Goal: Task Accomplishment & Management: Complete application form

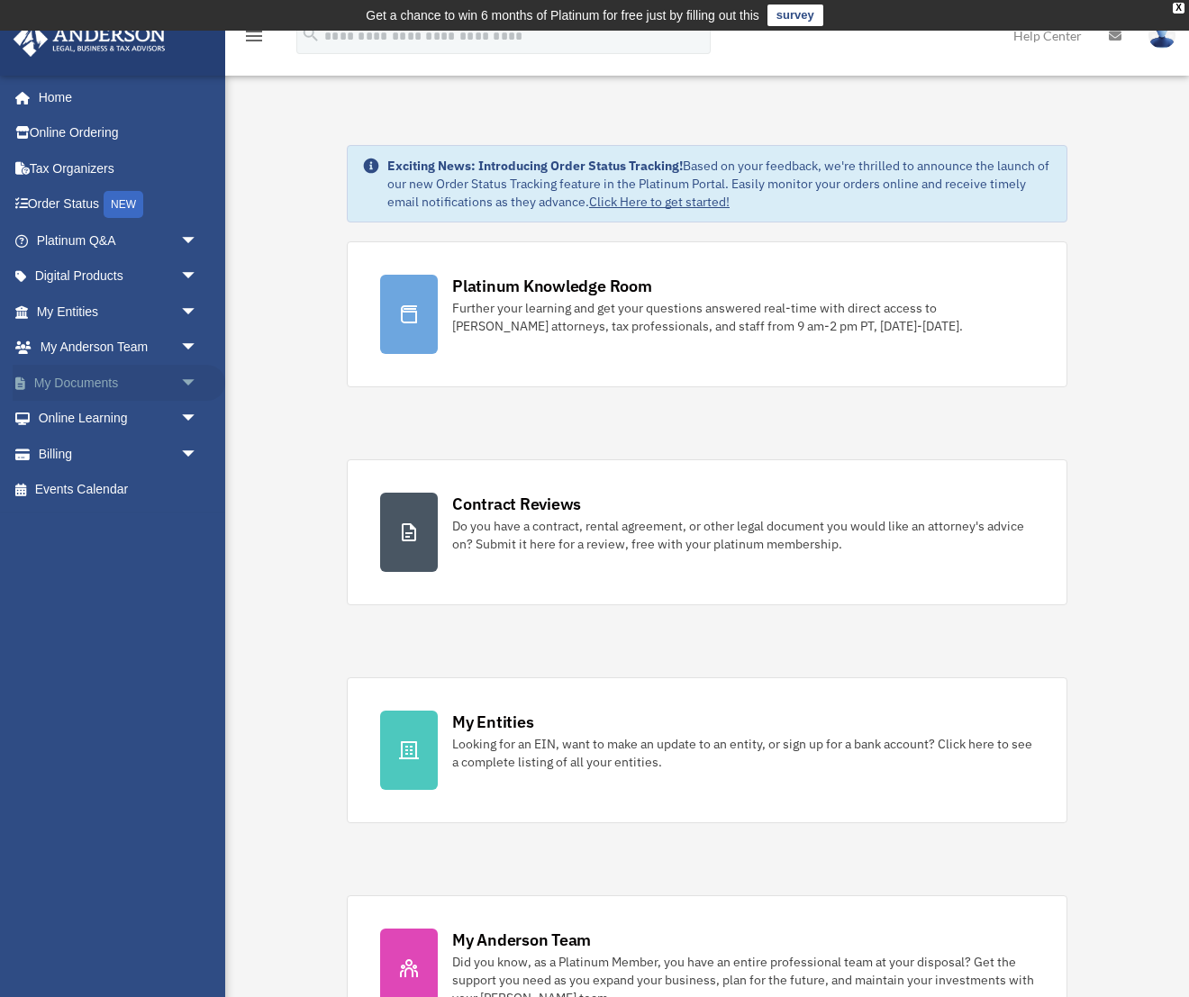
click at [196, 385] on span "arrow_drop_down" at bounding box center [198, 383] width 36 height 37
click at [169, 445] on link "Meeting Minutes" at bounding box center [125, 454] width 200 height 36
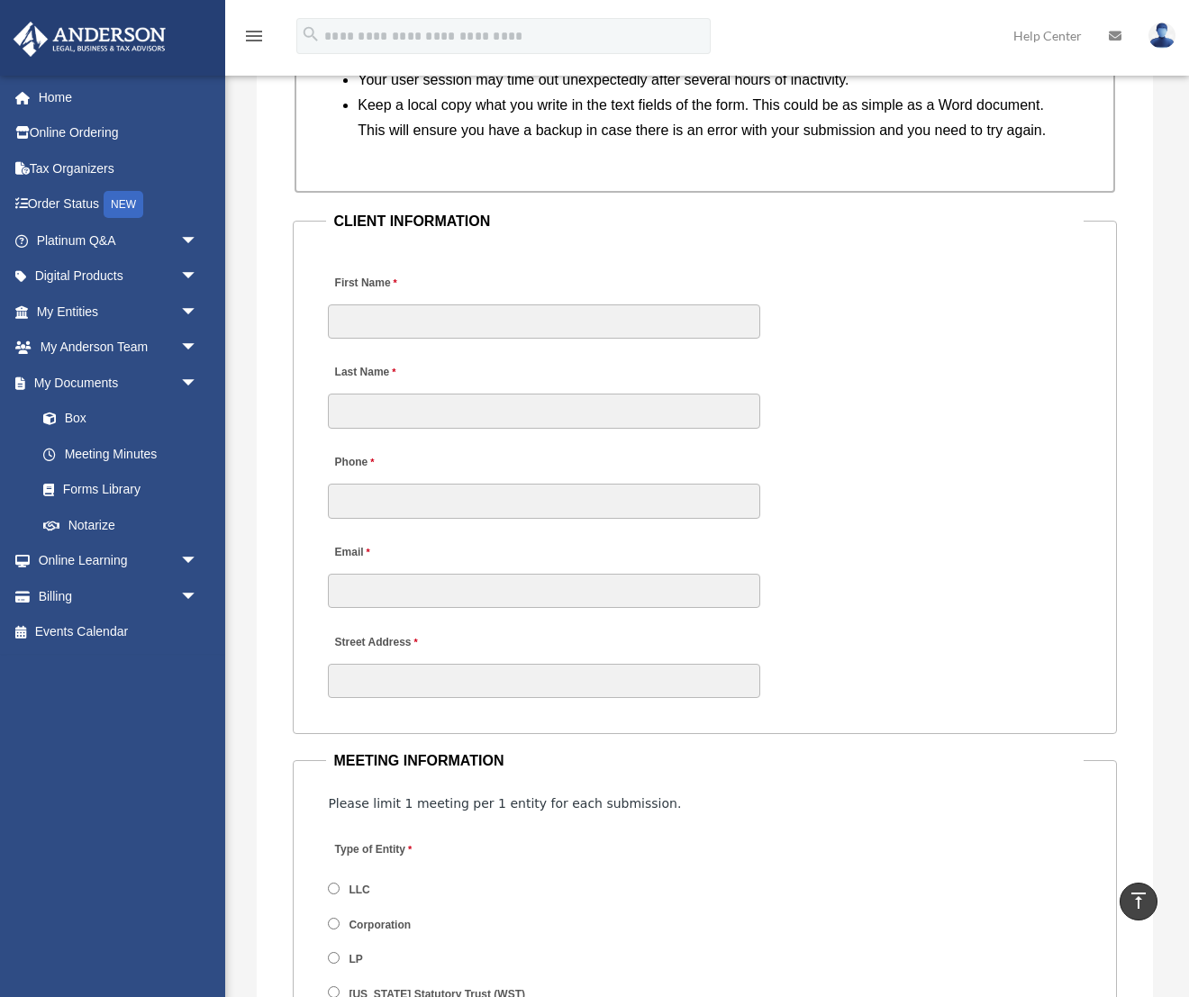
scroll to position [1855, 0]
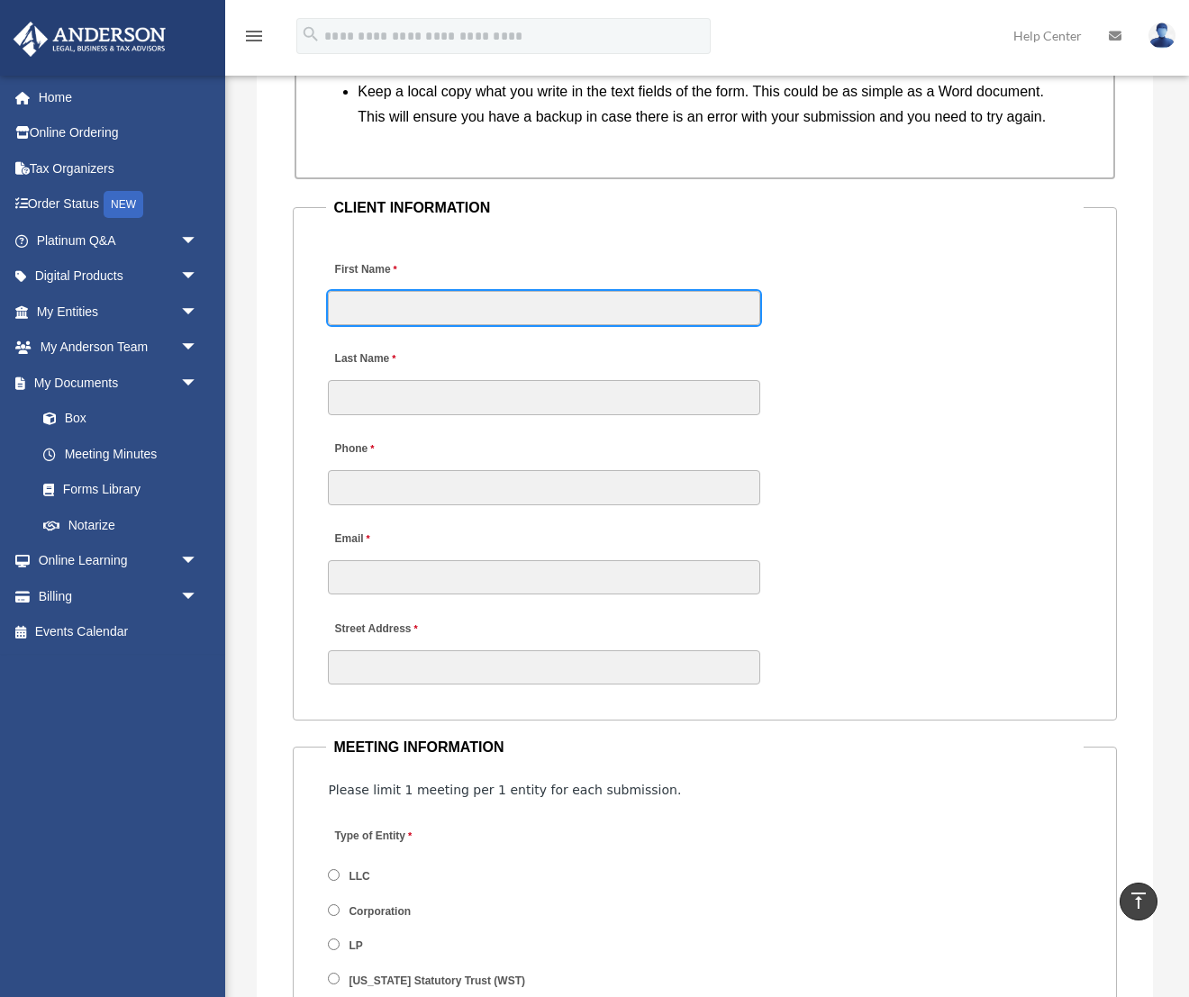
click at [384, 325] on input "First Name" at bounding box center [544, 308] width 432 height 34
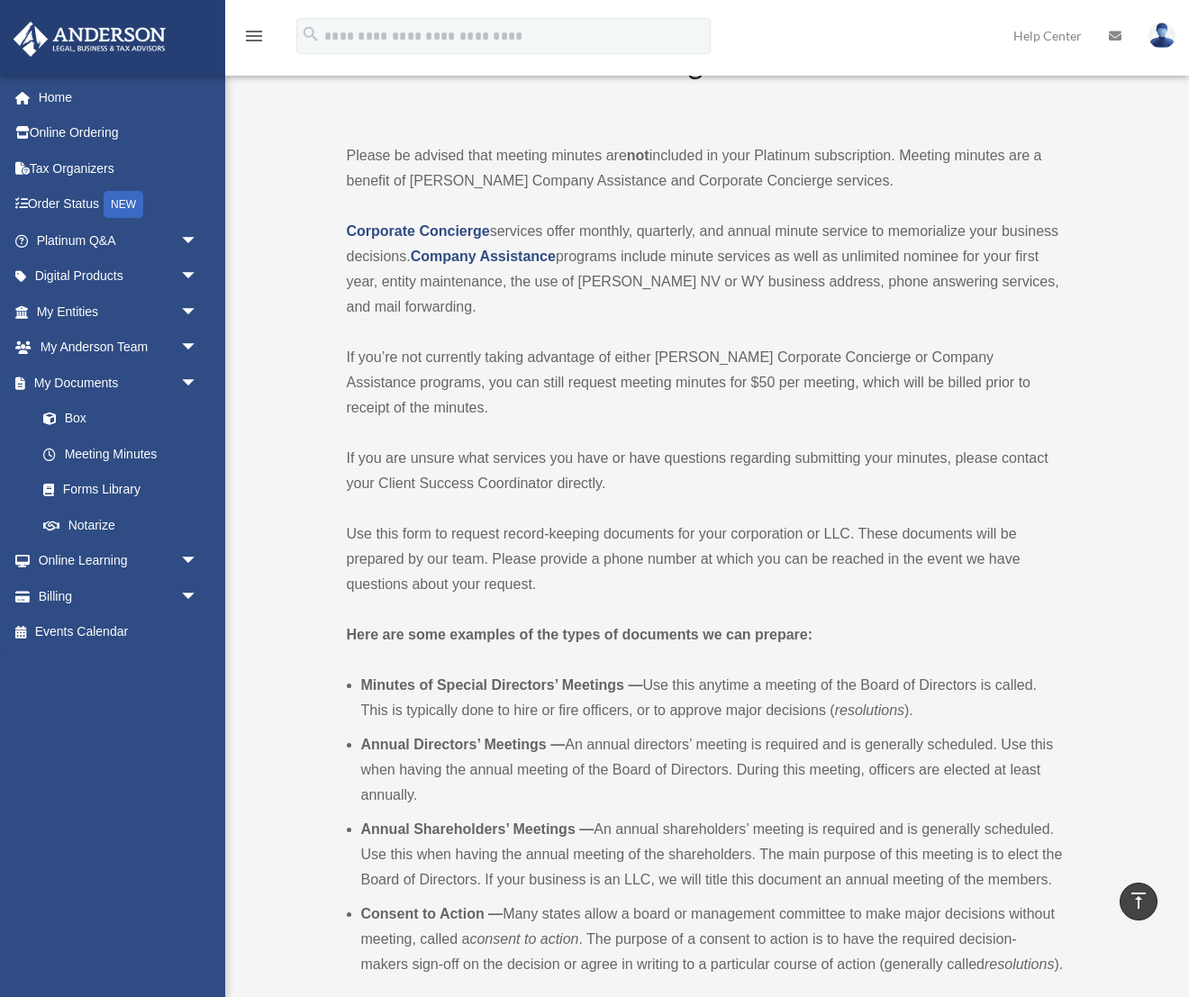
scroll to position [0, 0]
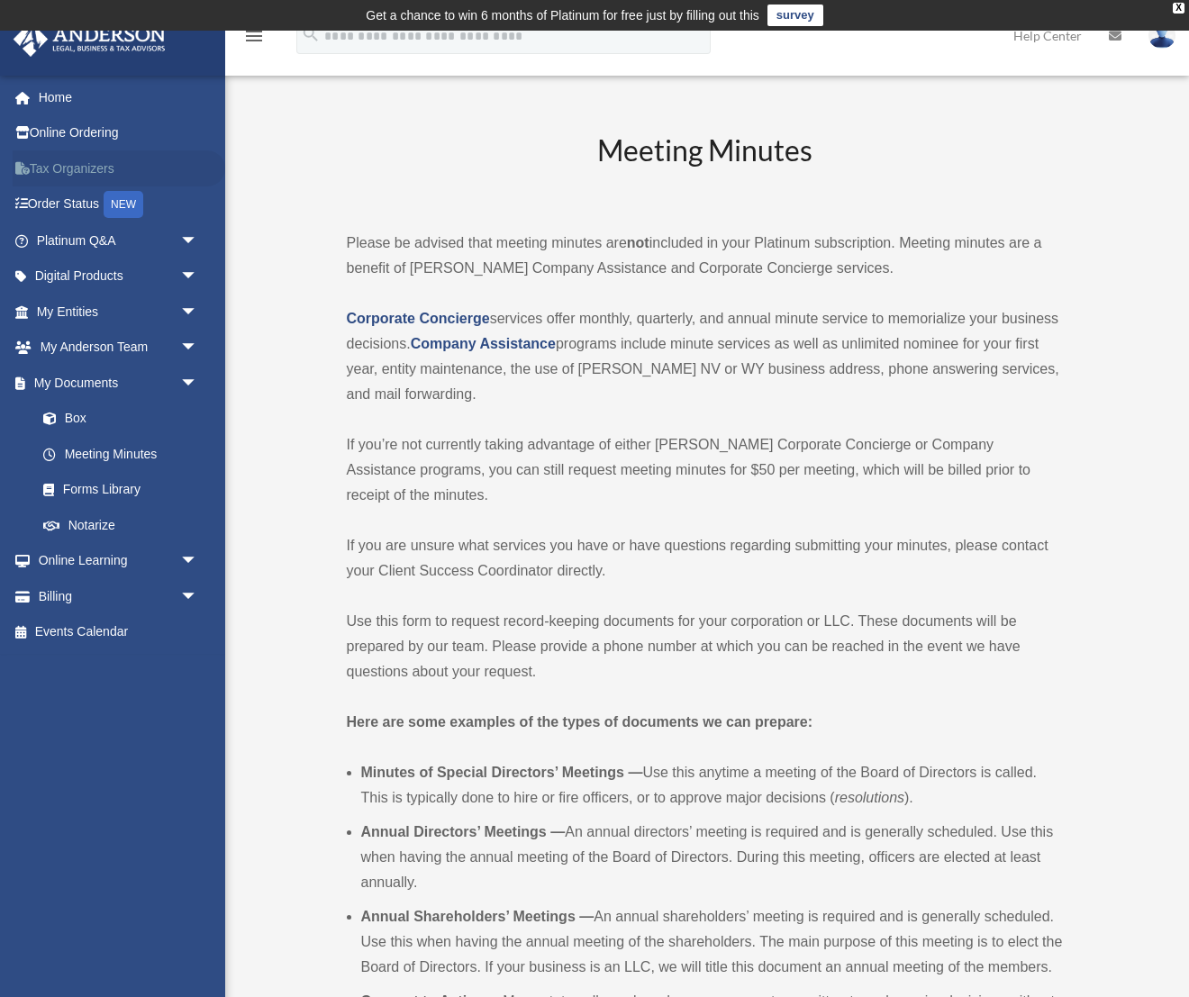
click at [62, 162] on link "Tax Organizers" at bounding box center [119, 168] width 213 height 36
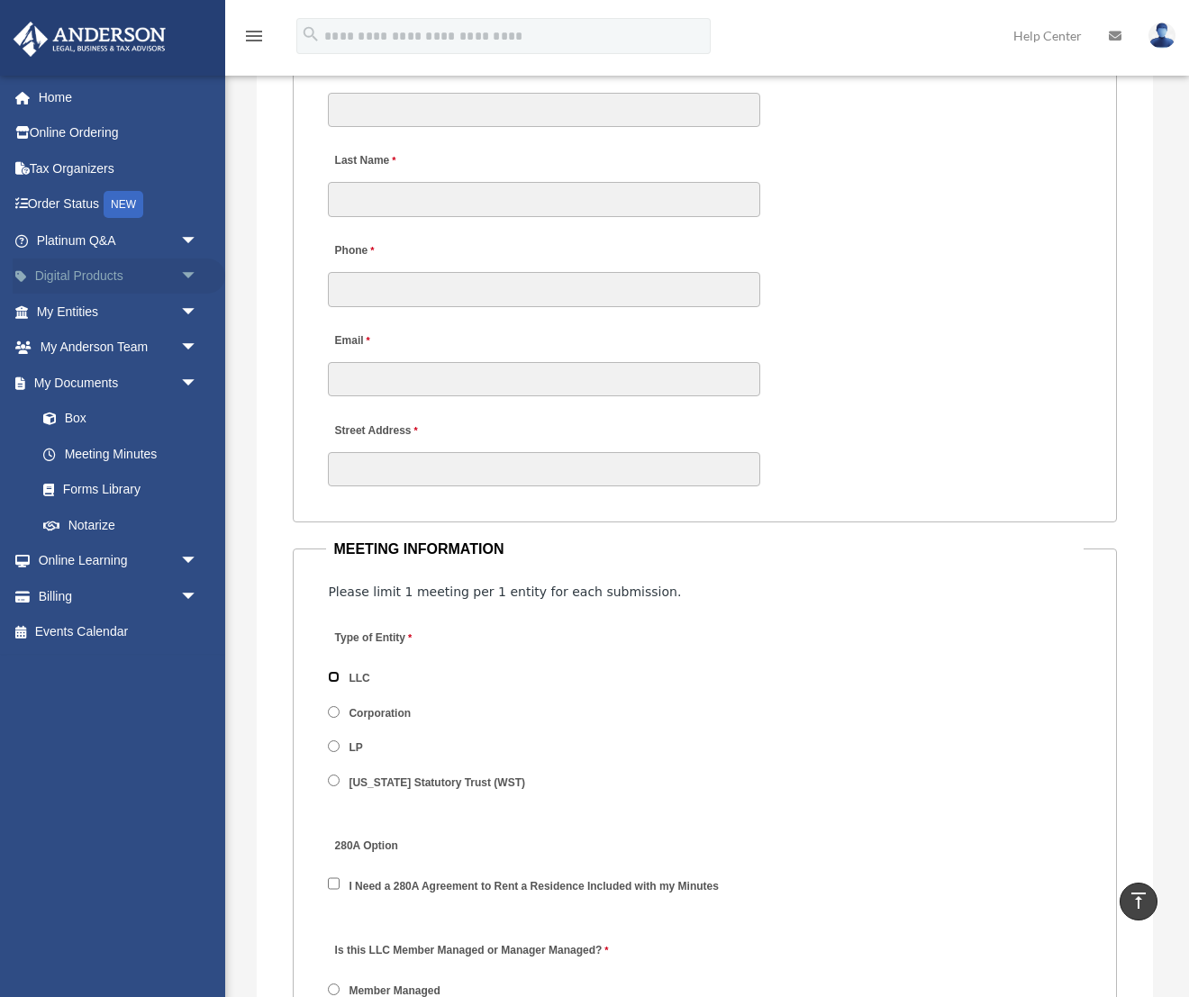
scroll to position [2055, 0]
click at [106, 406] on link "Box" at bounding box center [125, 419] width 200 height 36
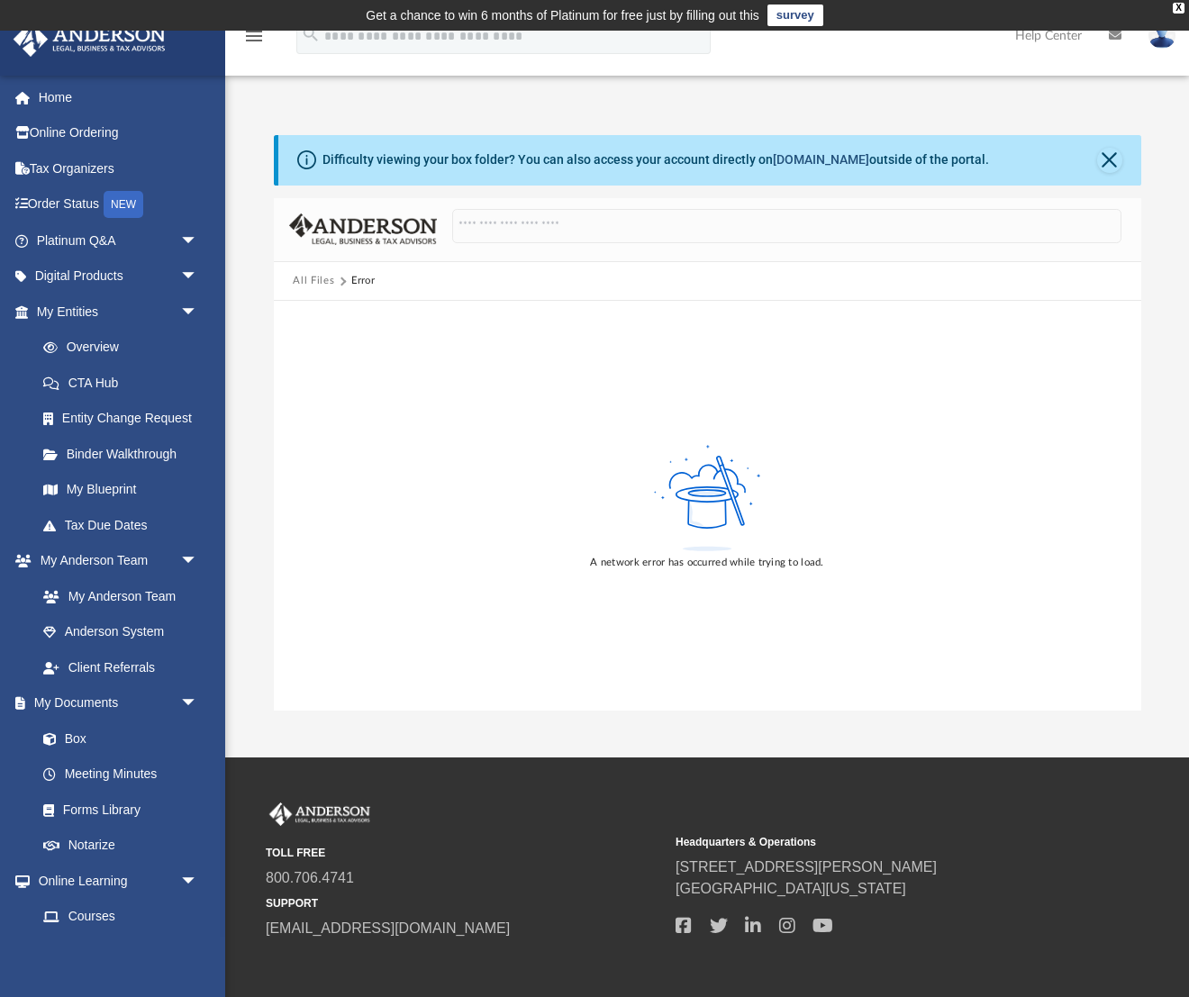
click at [827, 159] on link "[DOMAIN_NAME]" at bounding box center [821, 159] width 96 height 14
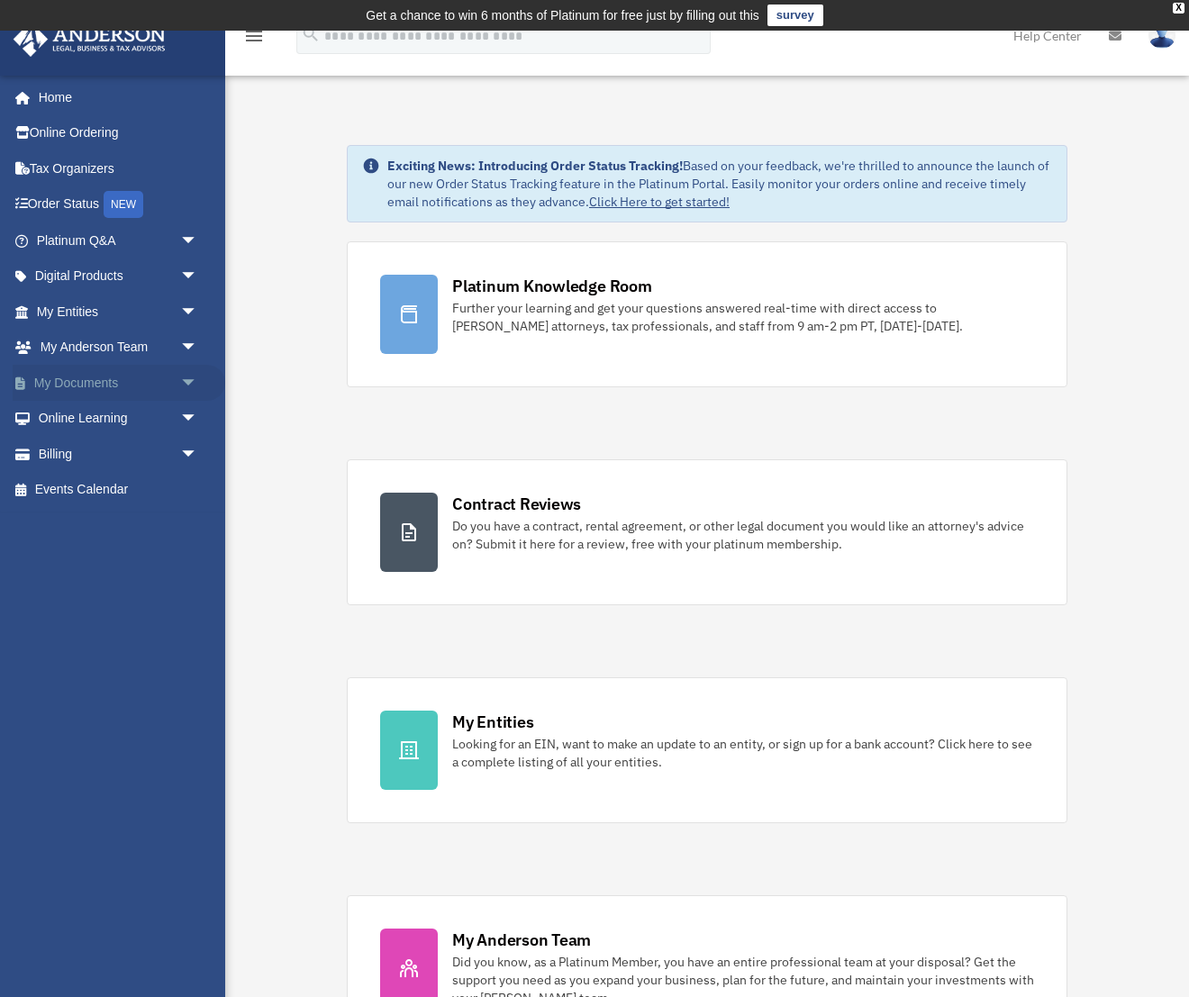
click at [187, 376] on span "arrow_drop_down" at bounding box center [198, 383] width 36 height 37
click at [103, 447] on link "Meeting Minutes" at bounding box center [125, 454] width 200 height 36
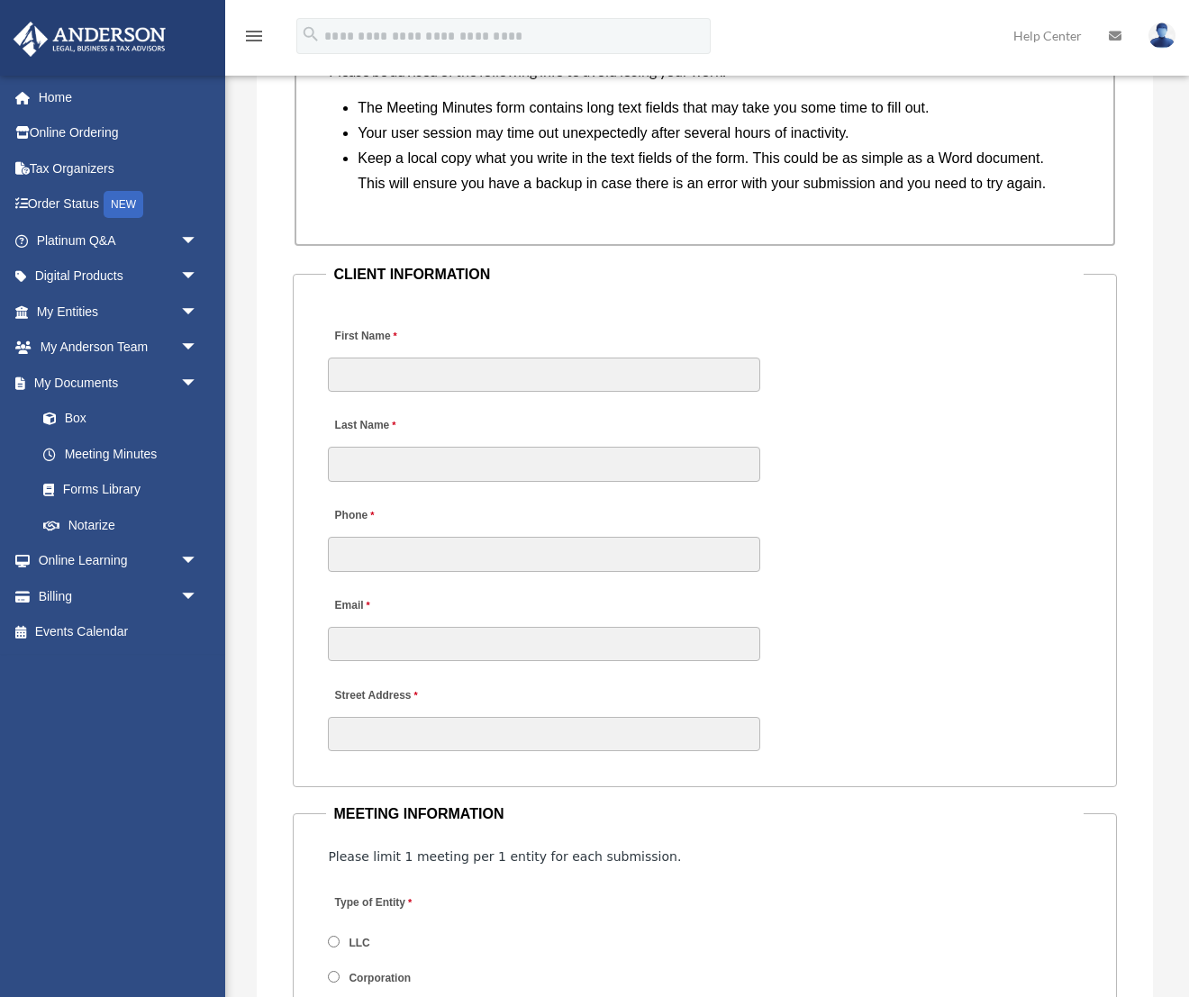
scroll to position [1790, 0]
